Goal: Transaction & Acquisition: Purchase product/service

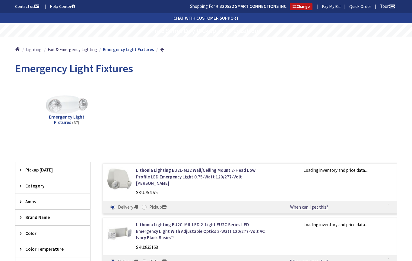
click at [406, 223] on main "Back Emergency Light Fixtures View Subcategories Emergency Light Fixtures (37) …" at bounding box center [206, 249] width 412 height 383
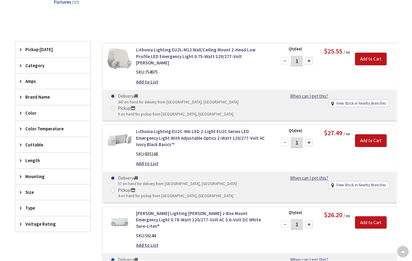
scroll to position [120, 0]
click at [225, 128] on link "Lithonia Lighting EU2C-M6-LED 2-Light EU2C Series LED Emergency Light With Adju…" at bounding box center [203, 137] width 134 height 19
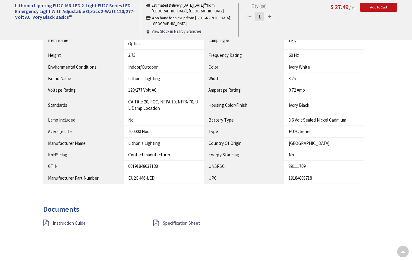
scroll to position [367, 0]
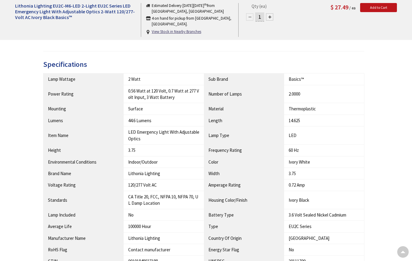
scroll to position [271, 0]
click at [385, 114] on div "Description Lithonia Lighting Basics™ EU2C Series LED emergency light with adju…" at bounding box center [206, 158] width 391 height 375
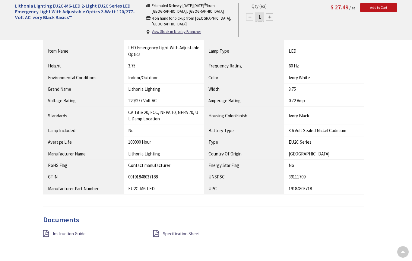
scroll to position [356, 0]
click at [46, 229] on icon at bounding box center [46, 232] width 6 height 7
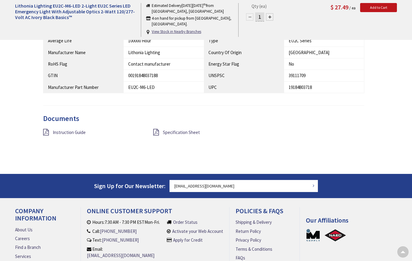
scroll to position [457, 0]
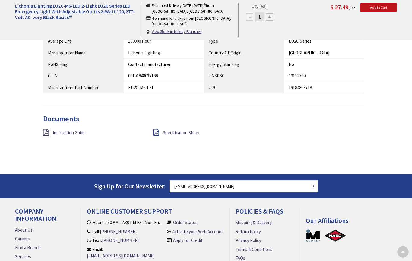
click at [155, 129] on icon at bounding box center [156, 132] width 6 height 7
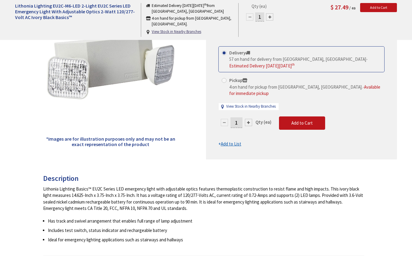
scroll to position [67, 0]
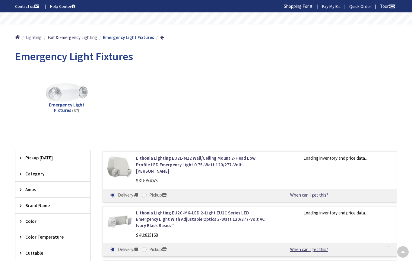
scroll to position [51, 0]
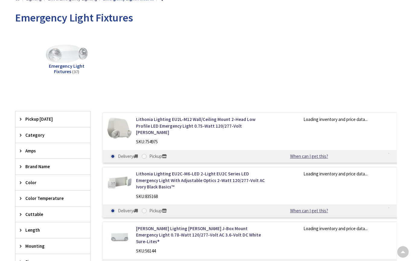
click at [404, 101] on main "Back Emergency Light Fixtures View Subcategories Emergency Light Fixtures (37) …" at bounding box center [206, 198] width 412 height 383
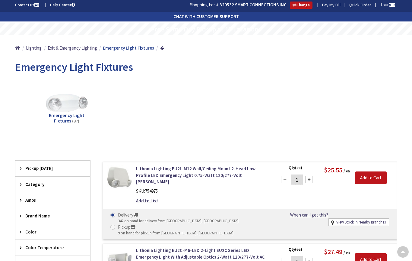
scroll to position [0, 0]
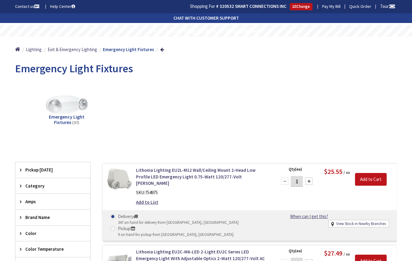
click at [329, 6] on link "Pay My Bill" at bounding box center [331, 6] width 18 height 6
